Goal: Transaction & Acquisition: Purchase product/service

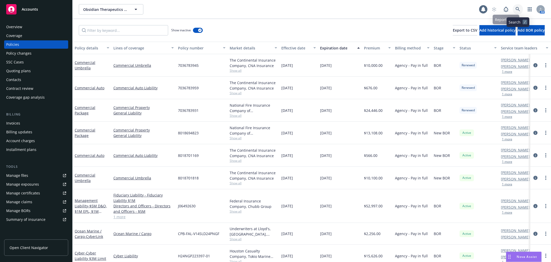
click at [520, 8] on icon at bounding box center [518, 9] width 5 height 5
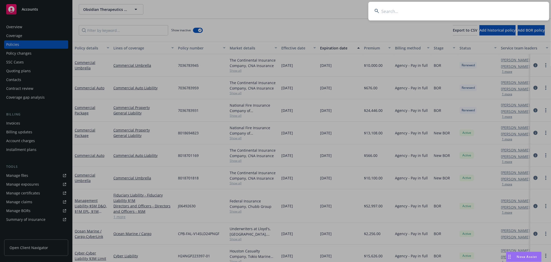
click at [467, 6] on input at bounding box center [459, 11] width 181 height 19
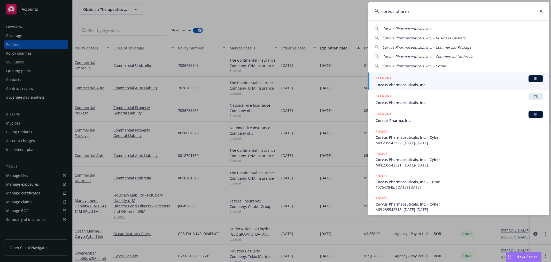
type input "corvus pharm"
click at [404, 78] on div "ACCOUNT BI" at bounding box center [459, 78] width 167 height 7
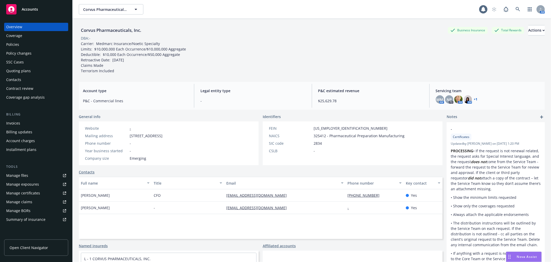
click at [35, 42] on div "Policies" at bounding box center [36, 44] width 60 height 8
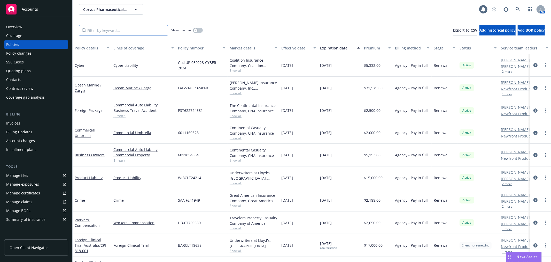
click at [132, 32] on input "Filter by keyword..." at bounding box center [123, 30] width 89 height 10
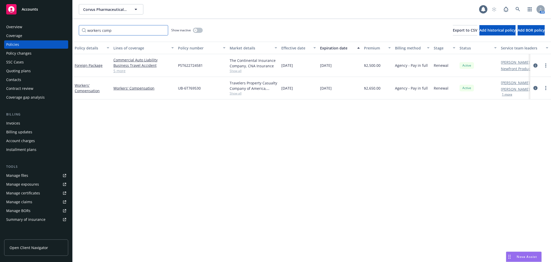
type input "workers comp"
click at [194, 31] on div "button" at bounding box center [196, 30] width 4 height 4
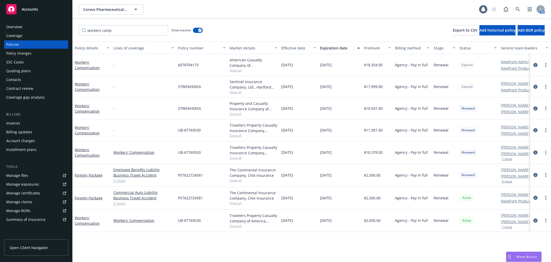
click at [301, 5] on div "Corvus Pharmaceuticals, Inc. Corvus Pharmaceuticals, Inc." at bounding box center [279, 9] width 401 height 10
click at [17, 41] on div "Policies" at bounding box center [12, 44] width 13 height 8
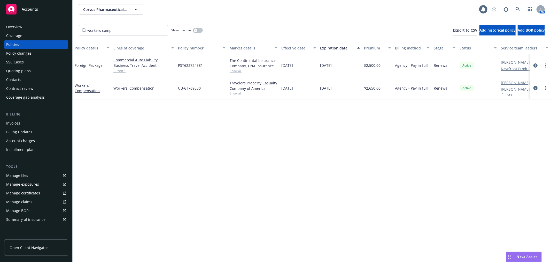
click at [360, 18] on div "Corvus Pharmaceuticals, Inc. Corvus Pharmaceuticals, Inc. 1 AM" at bounding box center [312, 9] width 479 height 19
click at [268, 26] on div "workers comp Show inactive Export to CSV Add historical policy Add BOR policy" at bounding box center [312, 30] width 479 height 23
click at [162, 28] on input "workers comp" at bounding box center [123, 30] width 89 height 10
click at [161, 33] on input "workers comp" at bounding box center [123, 30] width 89 height 10
click at [162, 32] on input "workers comp" at bounding box center [123, 30] width 89 height 10
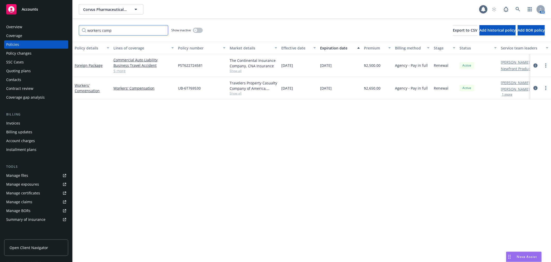
click at [163, 30] on input "workers comp" at bounding box center [123, 30] width 89 height 10
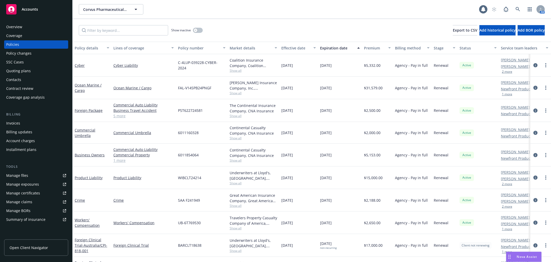
click at [293, 27] on div "Show inactive Export to CSV Add historical policy Add BOR policy" at bounding box center [312, 30] width 479 height 23
click at [518, 11] on icon at bounding box center [518, 9] width 5 height 5
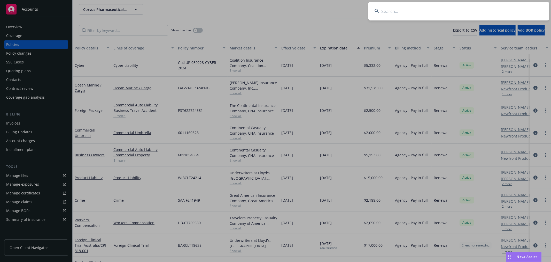
click at [410, 14] on input at bounding box center [459, 11] width 181 height 19
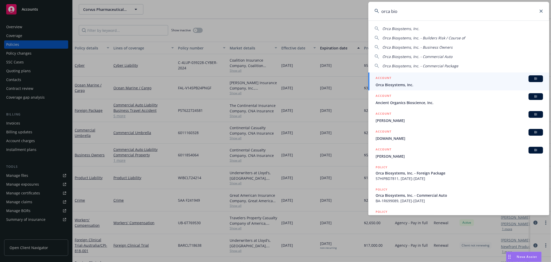
type input "orca bio"
click at [422, 85] on span "Orca Biosystems, Inc." at bounding box center [459, 84] width 167 height 5
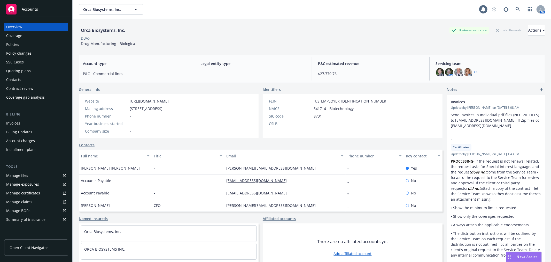
click at [236, 34] on div "Orca Biosystems, Inc. Business Insurance Total Rewards Actions" at bounding box center [312, 30] width 466 height 10
click at [381, 7] on div "Orca Biosystems, Inc. Orca Biosystems, Inc." at bounding box center [279, 9] width 401 height 10
click at [22, 71] on div "Quoting plans" at bounding box center [18, 71] width 25 height 8
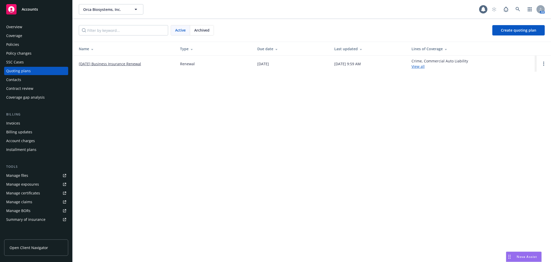
click at [89, 63] on link "[DATE] Business Insurance Renewal" at bounding box center [110, 63] width 62 height 5
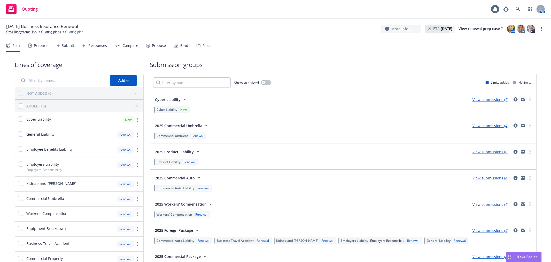
drag, startPoint x: 268, startPoint y: 46, endPoint x: 251, endPoint y: 59, distance: 21.3
click at [268, 46] on nav "Plan Prepare Submit Responses Compare Propose Bind Files" at bounding box center [275, 45] width 539 height 12
click at [63, 48] on div "Submit" at bounding box center [65, 45] width 18 height 12
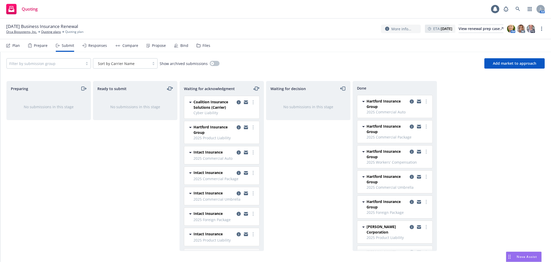
click at [133, 49] on div "Compare" at bounding box center [126, 45] width 23 height 12
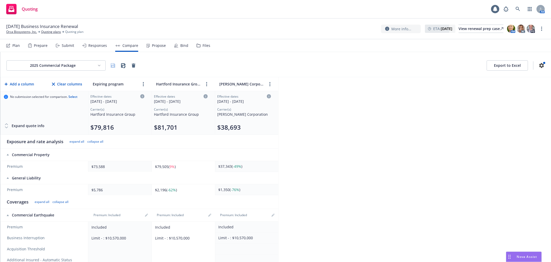
click at [89, 47] on div "Responses" at bounding box center [97, 45] width 19 height 4
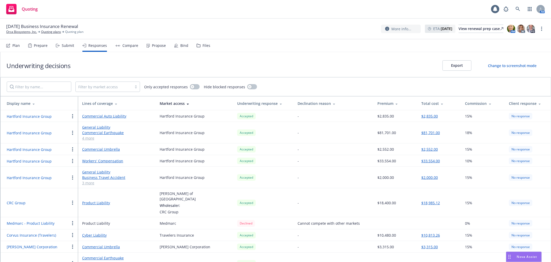
scroll to position [29, 0]
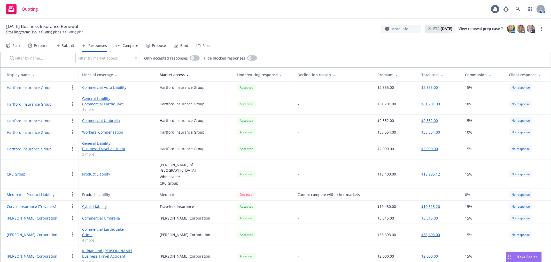
click at [39, 104] on button "Hartford Insurance Group" at bounding box center [29, 103] width 45 height 5
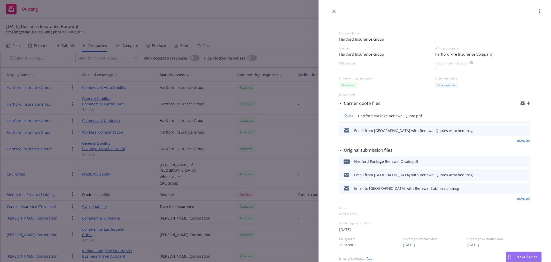
click at [527, 102] on icon "button" at bounding box center [529, 103] width 4 height 4
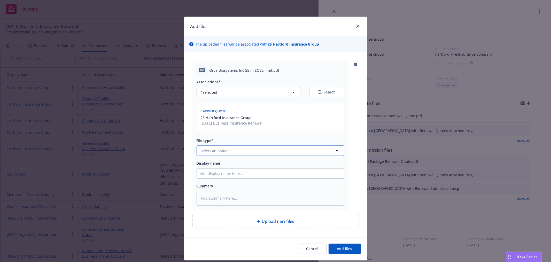
click at [265, 151] on button "Select an option" at bounding box center [271, 150] width 148 height 10
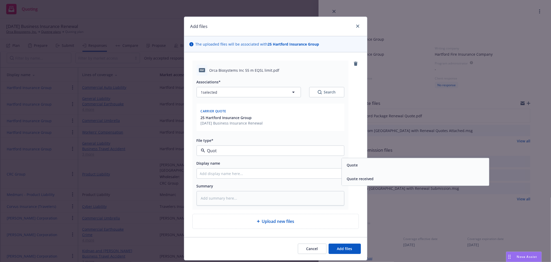
type input "Quote"
click at [358, 168] on div "Quote" at bounding box center [415, 164] width 141 height 7
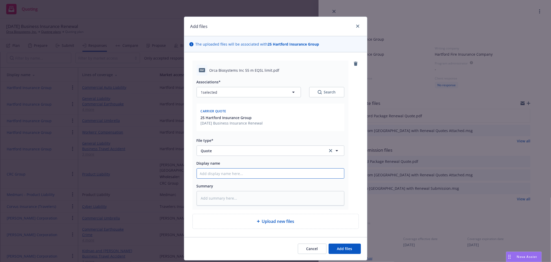
click at [284, 176] on input "Display name" at bounding box center [270, 173] width 147 height 10
type textarea "x"
type input "H"
type textarea "x"
type input "Ha"
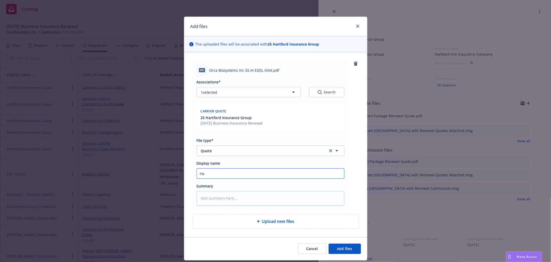
type textarea "x"
type input "H"
type textarea "x"
type input "R"
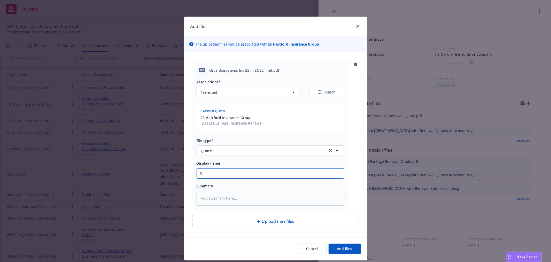
type textarea "x"
type input "RE"
type textarea "x"
type input "REV"
type textarea "x"
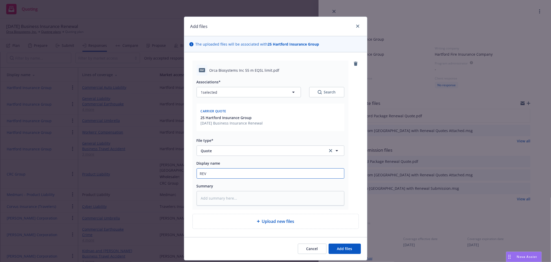
type input "REVI"
type textarea "x"
type input "[PERSON_NAME]"
type textarea "x"
type input "REVISE"
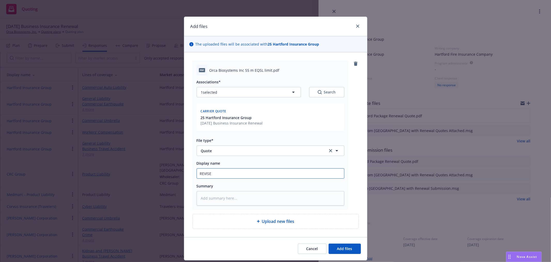
type textarea "x"
type input "REVISED"
type textarea "x"
type input "REVISED"
type textarea "x"
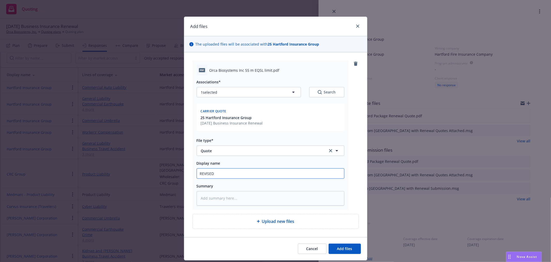
type input "REVISED H"
type textarea "x"
type input "REVISED Ha"
type textarea "x"
type input "REVISED Har"
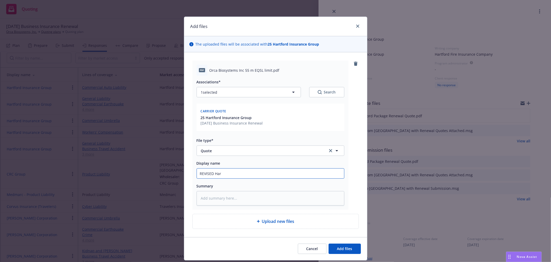
type textarea "x"
type input "REVISED [PERSON_NAME]"
type textarea "x"
type input "REVISED Hartf"
type textarea "x"
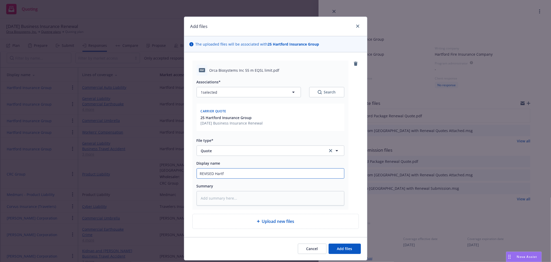
type input "REVISED Hartfo"
type textarea "x"
type input "REVISED Hartfor"
type textarea "x"
type input "REVISED [GEOGRAPHIC_DATA]"
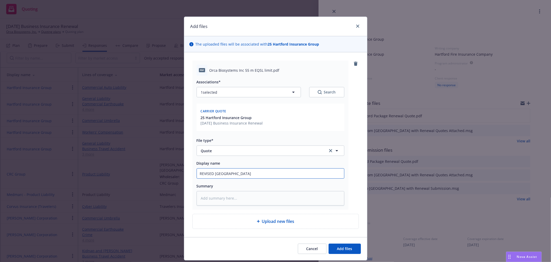
type textarea "x"
type input "REVISED [GEOGRAPHIC_DATA]"
type textarea "x"
type input "REVISED Hartford Q"
type textarea "x"
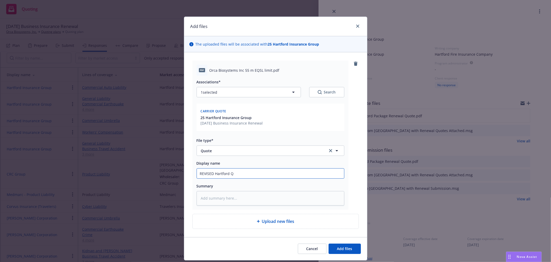
type input "REVISED Hartford Qu"
type textarea "x"
type input "REVISED Hartford Quo"
type textarea "x"
type input "REVISED Hartford Quot"
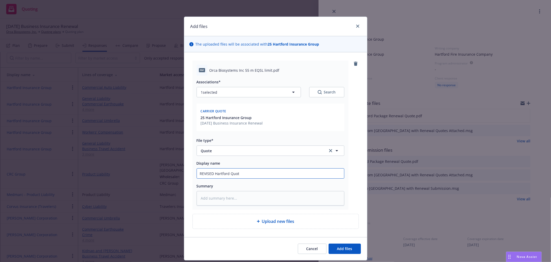
type textarea "x"
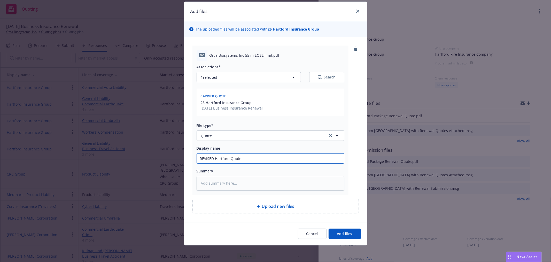
type input "REVISED Hartford Quote"
type textarea "x"
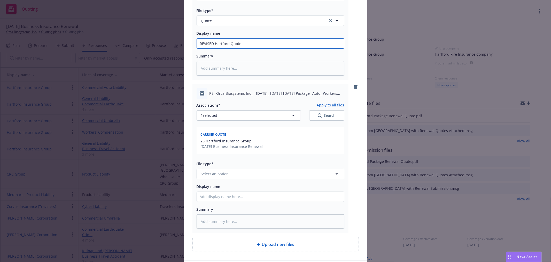
scroll to position [130, 0]
click at [278, 168] on div "File type* Select an option" at bounding box center [271, 169] width 148 height 19
click at [273, 172] on button "Select an option" at bounding box center [271, 173] width 148 height 10
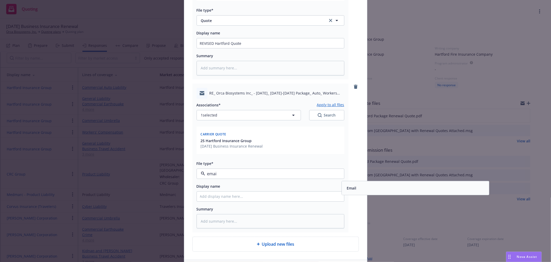
type input "email"
click at [353, 185] on span "Email" at bounding box center [352, 187] width 10 height 5
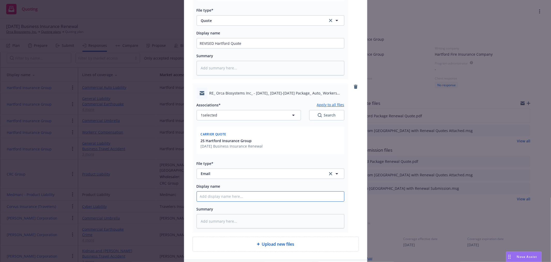
click at [247, 48] on input "Display name" at bounding box center [270, 43] width 147 height 10
type textarea "x"
type input "E"
type textarea "x"
type input "Em"
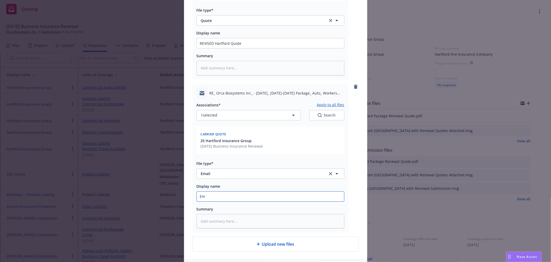
type textarea "x"
type input "Ema"
type textarea "x"
type input "Emai"
type textarea "x"
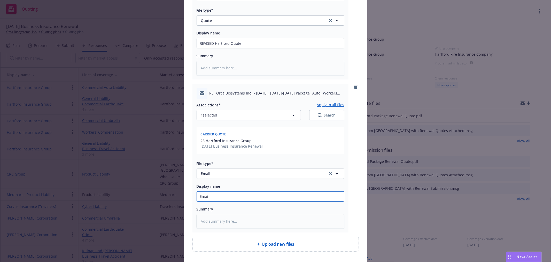
type input "Email"
type textarea "x"
type input "Email"
type textarea "x"
type input "Email f"
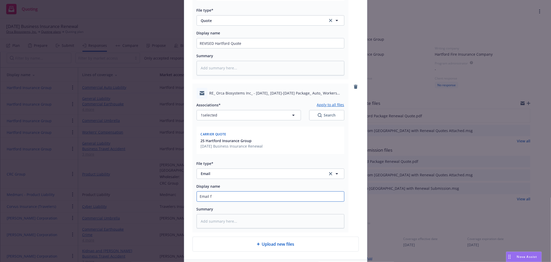
type textarea "x"
type input "Email fr"
type textarea "x"
type input "Email fro"
type textarea "x"
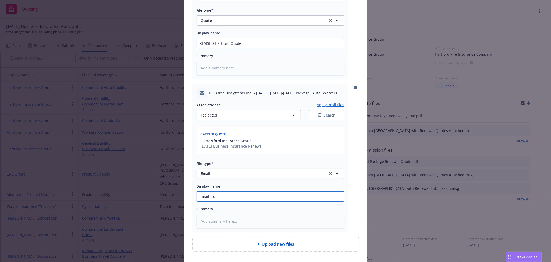
type input "Email from"
type textarea "x"
type input "Email from"
type textarea "x"
type input "Email from H"
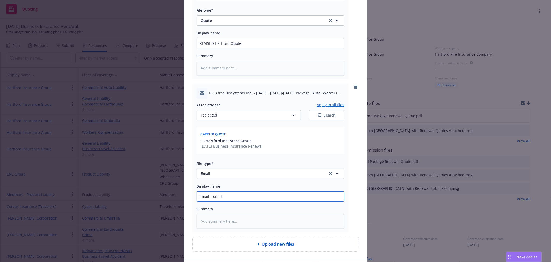
type textarea "x"
type input "Email from Ha"
type textarea "x"
type input "Email from [GEOGRAPHIC_DATA]"
type textarea "x"
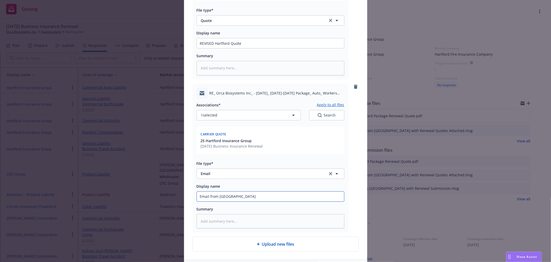
type input "Email from [PERSON_NAME]"
type textarea "x"
type input "Email from Hartf"
type textarea "x"
type input "Email from Hartfo"
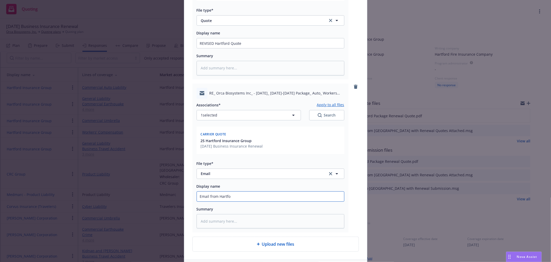
type textarea "x"
type input "Email from Hartfor"
type textarea "x"
type input "Email from [GEOGRAPHIC_DATA]"
type textarea "x"
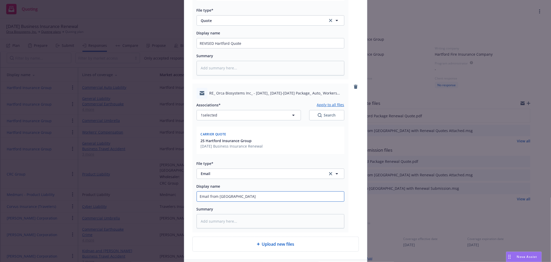
type input "Email from [GEOGRAPHIC_DATA]"
type textarea "x"
type input "Email from [GEOGRAPHIC_DATA] w"
type textarea "x"
type input "Email from [GEOGRAPHIC_DATA] [GEOGRAPHIC_DATA]"
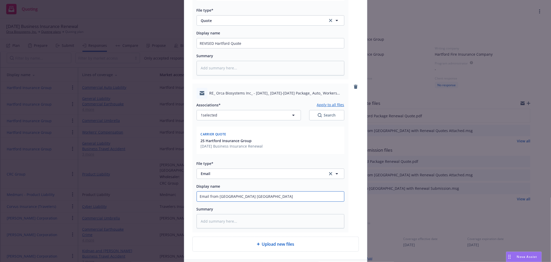
type textarea "x"
type input "Email from [GEOGRAPHIC_DATA] wit"
type textarea "x"
type input "Email from [GEOGRAPHIC_DATA] with"
type textarea "x"
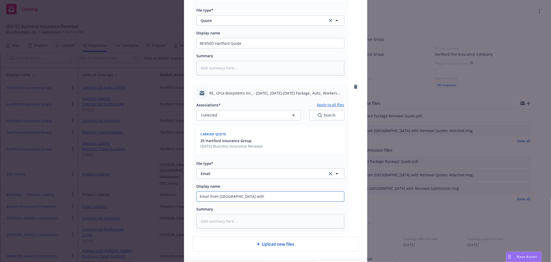
type input "Email from [GEOGRAPHIC_DATA] with"
type textarea "x"
type input "Email from [GEOGRAPHIC_DATA] with R"
type textarea "x"
type input "Email from [GEOGRAPHIC_DATA] with Re"
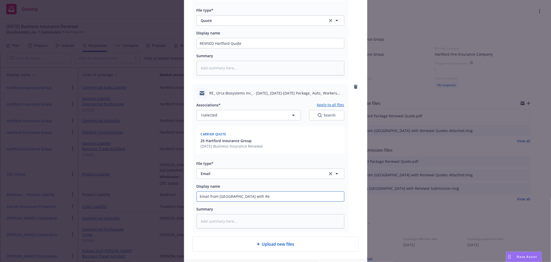
type textarea "x"
type input "Email from [GEOGRAPHIC_DATA] with Rev"
type textarea "x"
type input "Email from [GEOGRAPHIC_DATA] with Revi"
type textarea "x"
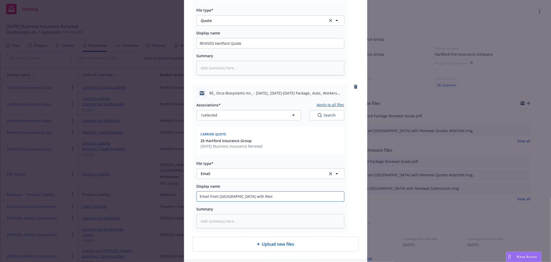
type input "Email from [GEOGRAPHIC_DATA] with [PERSON_NAME]"
type textarea "x"
type input "Email from [GEOGRAPHIC_DATA] with Revise"
type textarea "x"
type input "Email from [GEOGRAPHIC_DATA] with Revised"
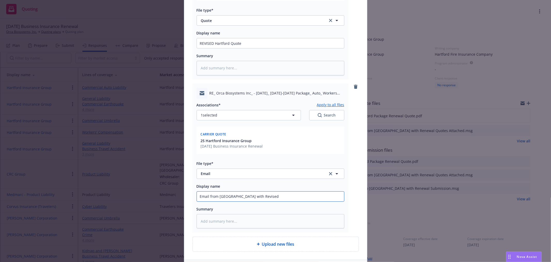
type textarea "x"
type input "Email from [GEOGRAPHIC_DATA] with Revised"
type textarea "x"
type input "Email from [GEOGRAPHIC_DATA] with Revised Q"
type textarea "x"
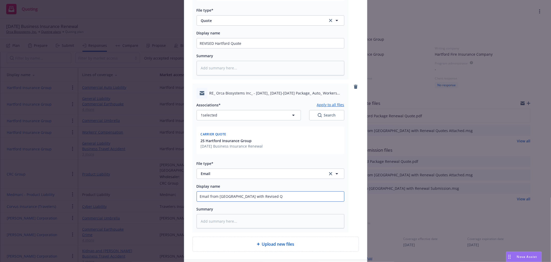
type input "Email from [GEOGRAPHIC_DATA] with Revised Qu"
type textarea "x"
type input "Email from [GEOGRAPHIC_DATA] with Revised Quo"
type textarea "x"
type input "Email from [GEOGRAPHIC_DATA] with Revised Quot"
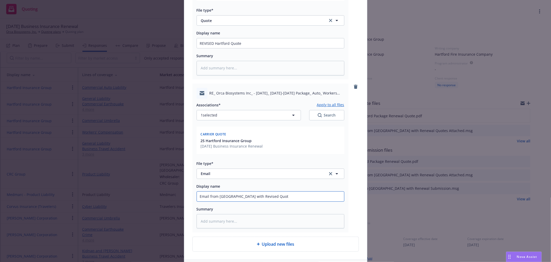
type textarea "x"
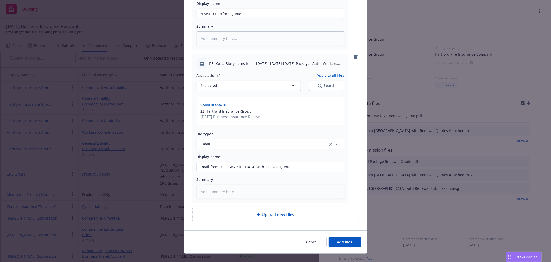
scroll to position [168, 0]
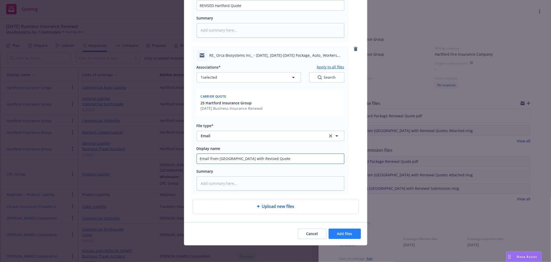
type input "Email from [GEOGRAPHIC_DATA] with Revised Quote"
click at [342, 232] on span "Add files" at bounding box center [344, 233] width 15 height 5
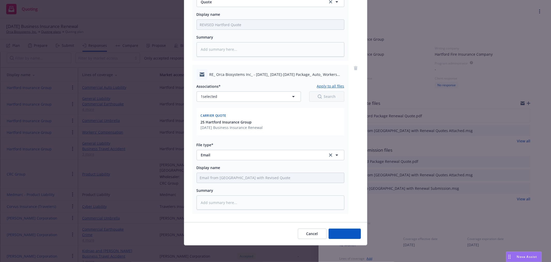
scroll to position [149, 0]
type textarea "x"
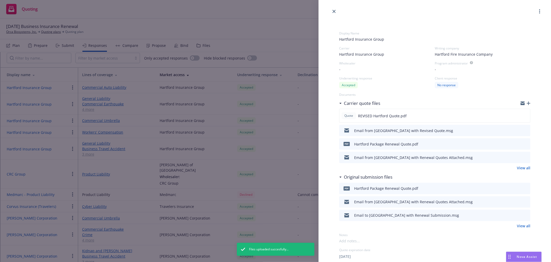
click at [295, 39] on div "Display Name Hartford Insurance Group Carrier Hartford Insurance Group Writing …" at bounding box center [275, 131] width 551 height 262
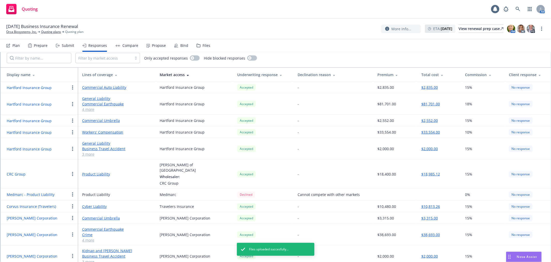
click at [434, 104] on button "$81,701.00" at bounding box center [431, 103] width 19 height 5
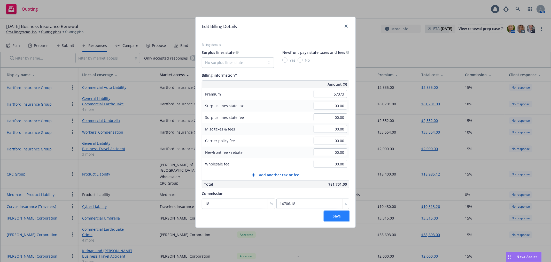
type input "57,373.00"
type input "10327.14"
click at [333, 215] on span "Save" at bounding box center [337, 215] width 8 height 5
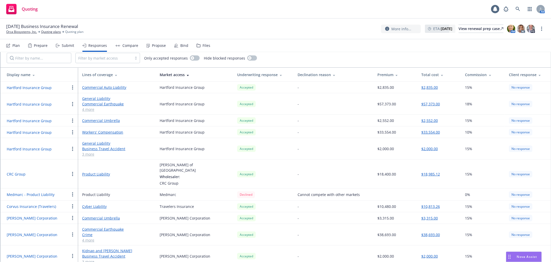
click at [323, 46] on nav "Plan Prepare Submit Responses Compare Propose Bind Files" at bounding box center [275, 45] width 539 height 12
click at [131, 44] on div "Compare" at bounding box center [131, 45] width 16 height 4
